Goal: Transaction & Acquisition: Book appointment/travel/reservation

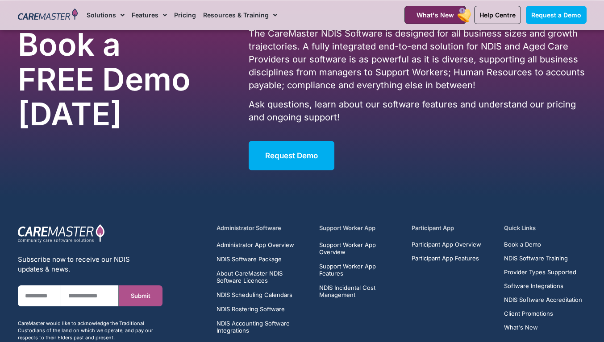
scroll to position [1783, 0]
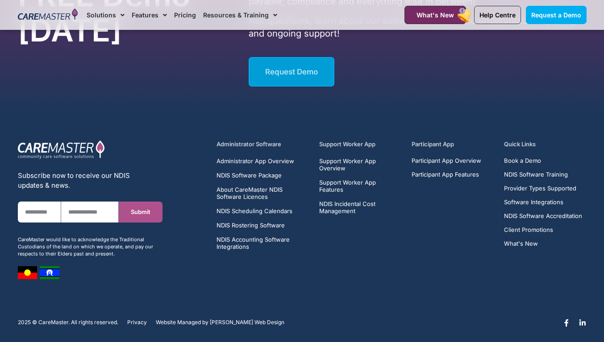
click at [281, 73] on link "Request Demo" at bounding box center [292, 71] width 86 height 29
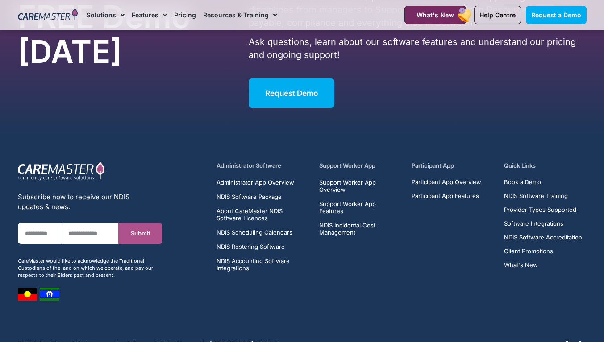
scroll to position [1172, 0]
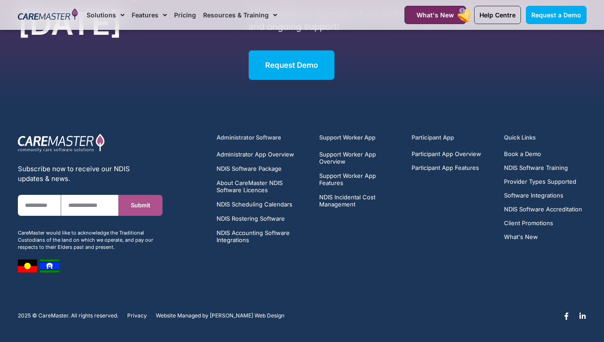
click at [30, 262] on img at bounding box center [27, 266] width 19 height 13
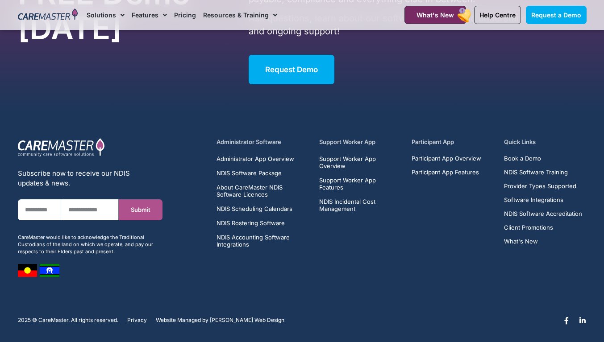
scroll to position [1169, 0]
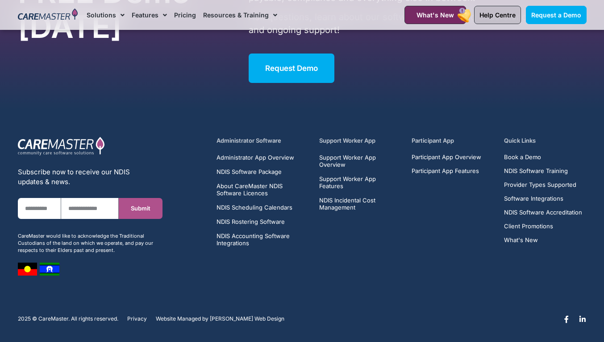
click at [488, 17] on span "Help Centre" at bounding box center [497, 15] width 36 height 8
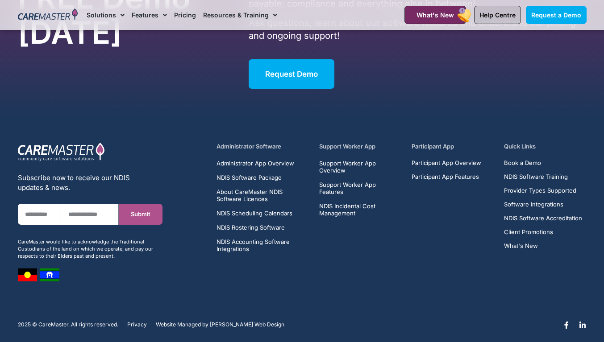
scroll to position [1160, 0]
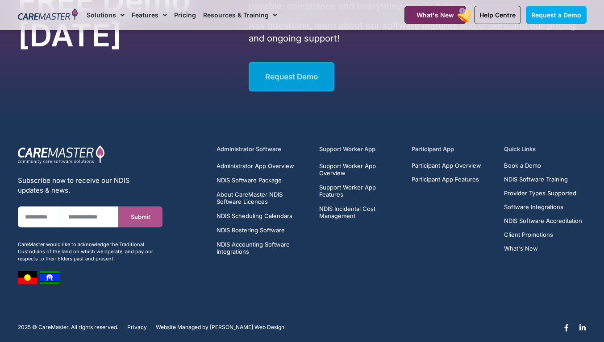
click at [286, 62] on link "Request Demo" at bounding box center [292, 76] width 86 height 29
